Goal: Use online tool/utility: Utilize a website feature to perform a specific function

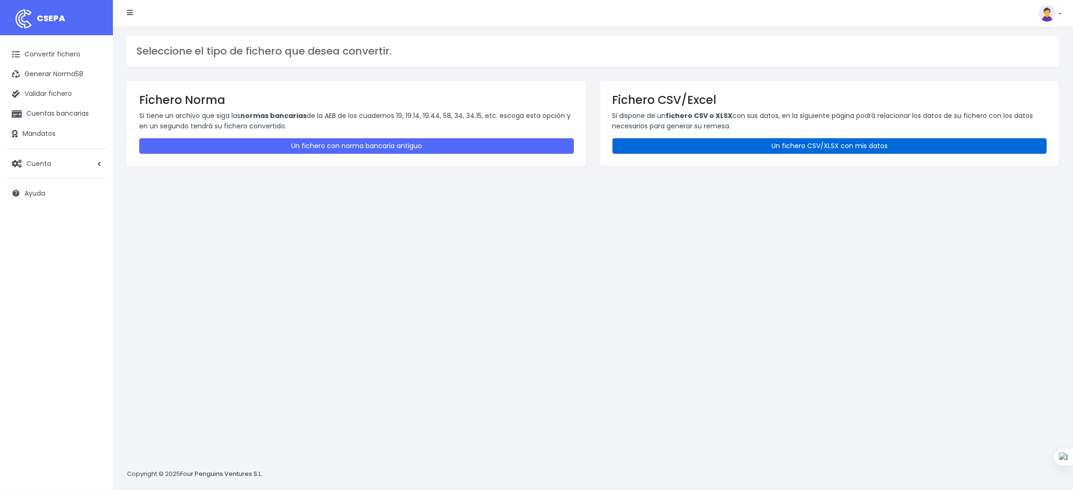
click at [824, 146] on link "Un fichero CSV/XLSX con mis datos" at bounding box center [829, 146] width 435 height 16
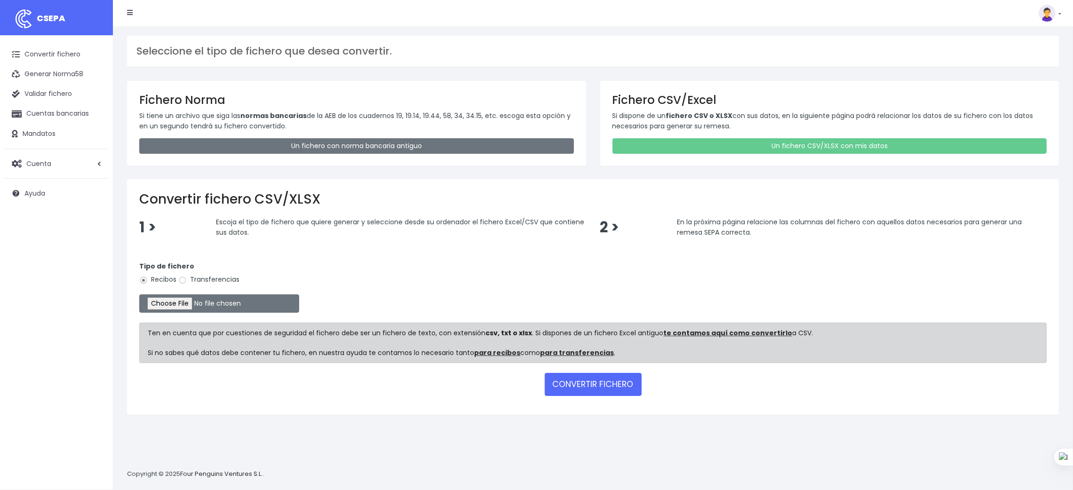
click at [224, 280] on label "Transferencias" at bounding box center [208, 280] width 61 height 10
click at [187, 280] on input "Transferencias" at bounding box center [182, 280] width 8 height 8
radio input "true"
click at [188, 307] on input "file" at bounding box center [219, 303] width 160 height 18
type input "C:\fakepath\SEPA PLANTILLA MEYBRU.xlsx"
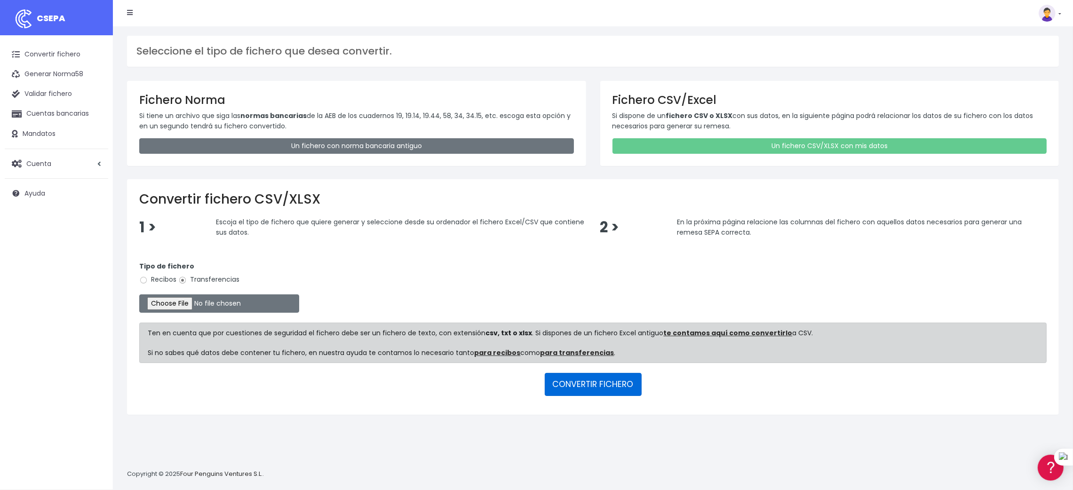
click at [597, 383] on button "CONVERTIR FICHERO" at bounding box center [593, 384] width 97 height 23
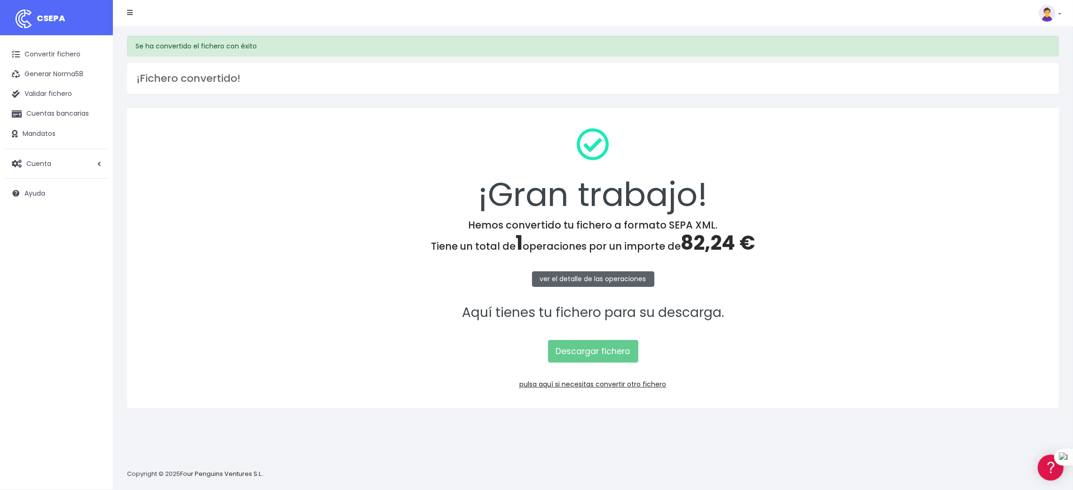
click at [597, 277] on link "ver el detalle de las operaciones" at bounding box center [593, 279] width 122 height 16
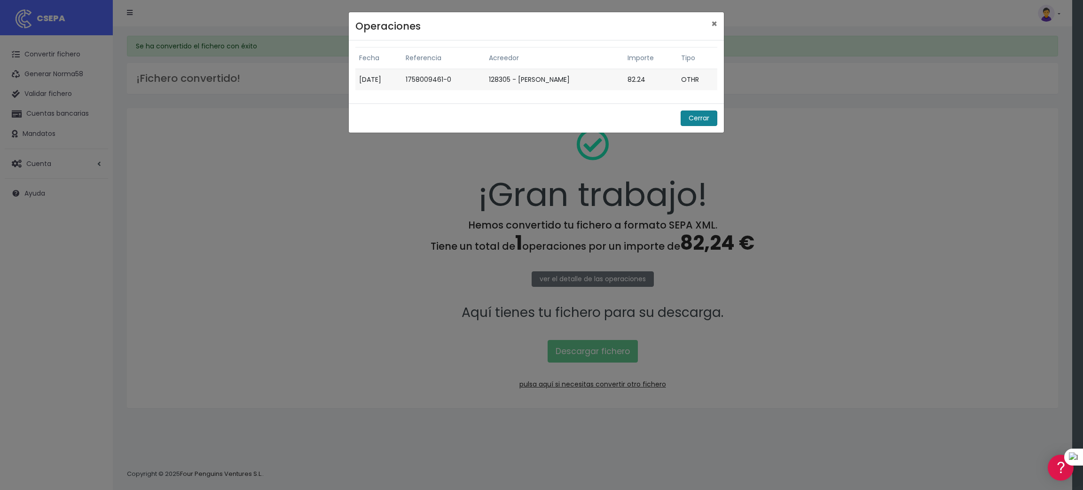
click at [698, 120] on button "Cerrar" at bounding box center [699, 119] width 37 height 16
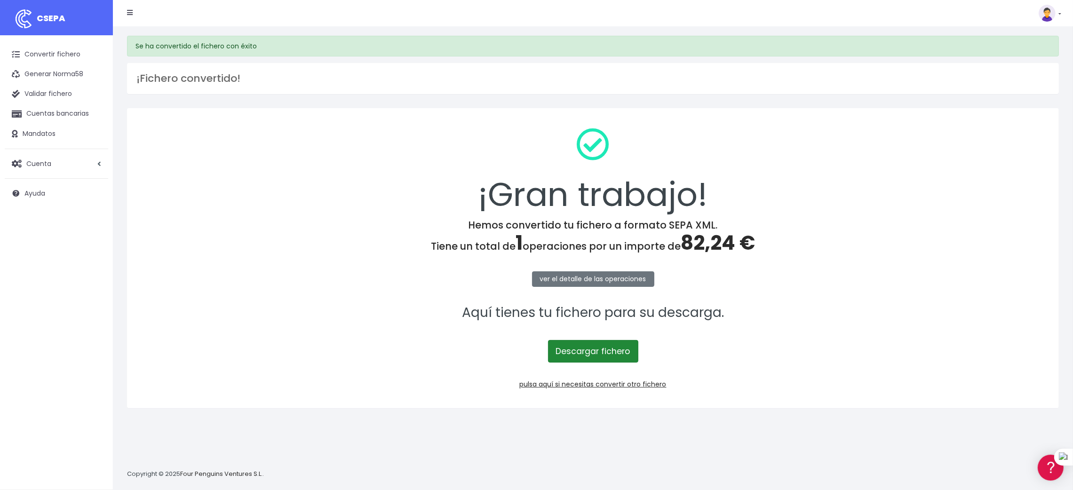
click at [576, 350] on link "Descargar fichero" at bounding box center [593, 351] width 90 height 23
